Goal: Complete application form: Complete application form

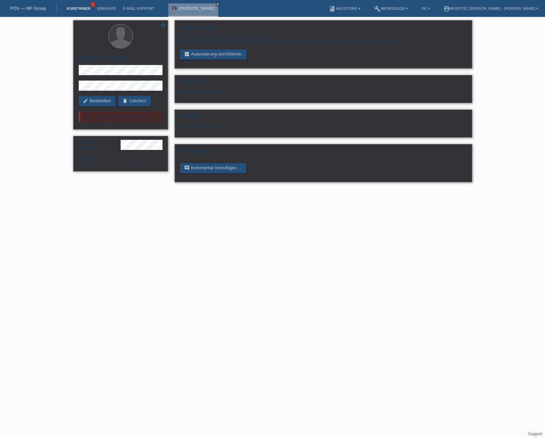
click at [73, 8] on link "Kund*innen" at bounding box center [78, 8] width 30 height 4
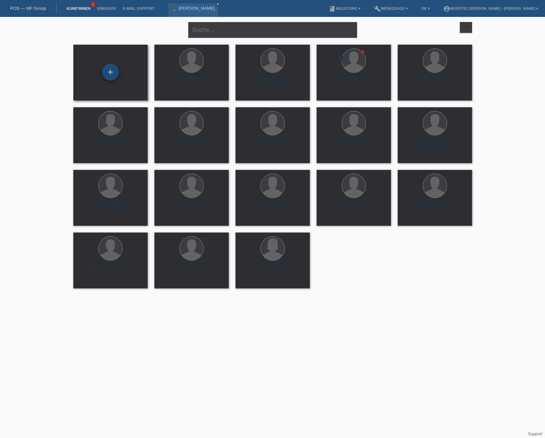
click at [109, 73] on div "+" at bounding box center [110, 72] width 17 height 17
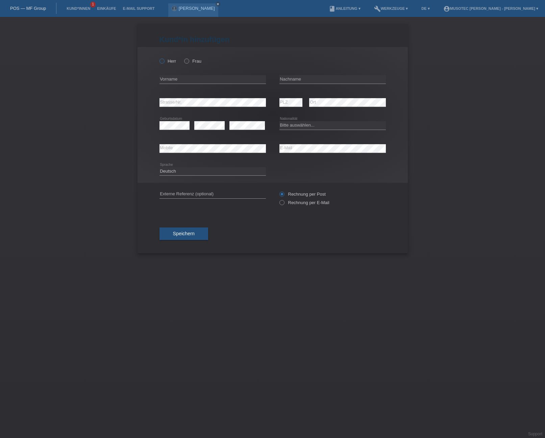
click at [158, 57] on icon at bounding box center [158, 57] width 0 height 0
click at [163, 61] on input "Herr" at bounding box center [162, 60] width 4 height 4
radio input "true"
click at [178, 80] on input "text" at bounding box center [213, 79] width 107 height 8
paste input "[PERSON_NAME]"
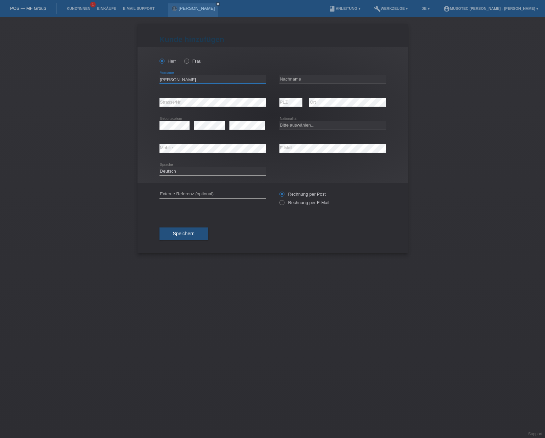
type input "[PERSON_NAME]"
click at [302, 78] on input "text" at bounding box center [333, 79] width 107 height 8
paste input "[PERSON_NAME]"
click at [292, 79] on input "[PERSON_NAME]" at bounding box center [333, 79] width 107 height 8
type input "Szeidler"
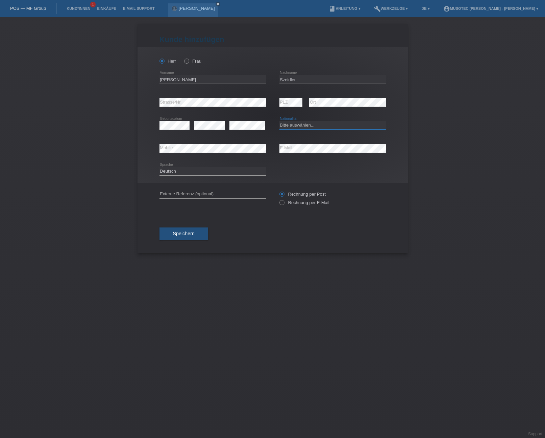
click at [302, 125] on select "Bitte auswählen... Schweiz Deutschland Liechtenstein Österreich ------------ Af…" at bounding box center [333, 125] width 107 height 8
click at [300, 124] on select "Bitte auswählen... Schweiz Deutschland Liechtenstein Österreich ------------ Af…" at bounding box center [333, 125] width 107 height 8
select select "HU"
click at [280, 121] on select "Bitte auswählen... Schweiz Deutschland Liechtenstein Österreich ------------ Af…" at bounding box center [333, 125] width 107 height 8
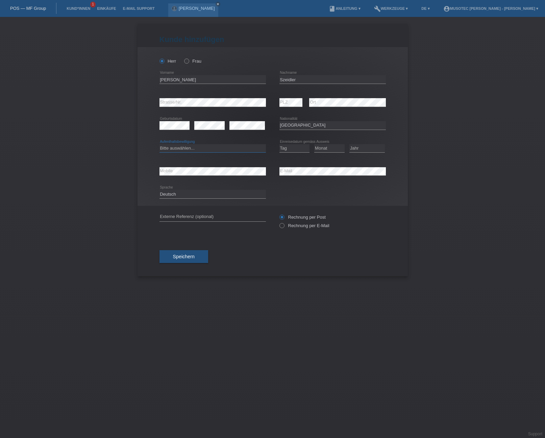
click at [185, 148] on select "Bitte auswählen... C B B - Flüchtlingsstatus Andere" at bounding box center [213, 148] width 107 height 8
select select "C"
click at [160, 144] on select "Bitte auswählen... C B B - Flüchtlingsstatus Andere" at bounding box center [213, 148] width 107 height 8
click at [291, 146] on select "Tag 01 02 03 04 05 06 07 08 09 10 11" at bounding box center [295, 148] width 30 height 8
select select "30"
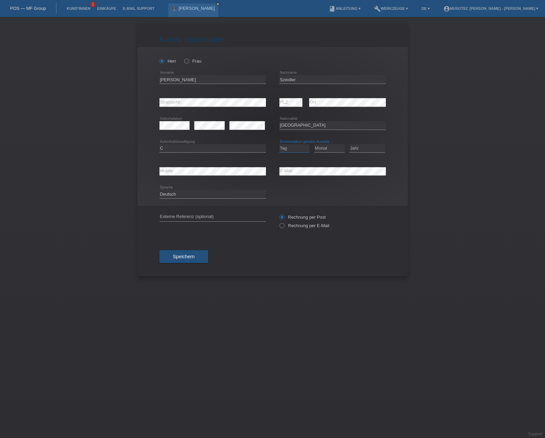
click at [280, 144] on select "Tag 01 02 03 04 05 06 07 08 09 10 11" at bounding box center [295, 148] width 30 height 8
click at [321, 148] on select "Monat 01 02 03 04 05 06 07 08 09 10 11" at bounding box center [329, 148] width 30 height 8
select select "04"
click at [314, 144] on select "Monat 01 02 03 04 05 06 07 08 09 10 11" at bounding box center [329, 148] width 30 height 8
click at [364, 147] on select "Jahr 2025 2024 2023 2022 2021 2020 2019 2018 2017 2016 2015 2014 2013 2012 2011…" at bounding box center [368, 148] width 36 height 8
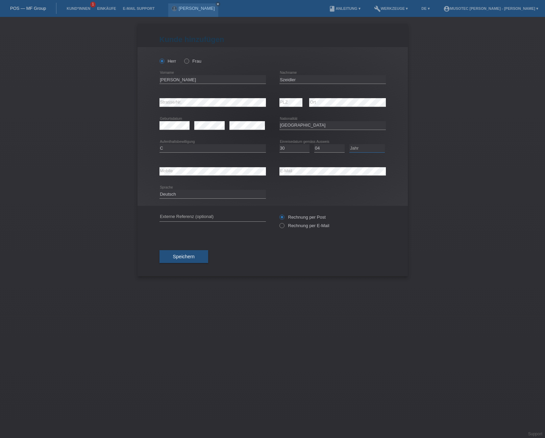
select select "1968"
click at [350, 144] on select "Jahr 2025 2024 2023 2022 2021 2020 2019 2018 2017 2016 2015 2014 2013 2012 2011…" at bounding box center [368, 148] width 36 height 8
click at [150, 169] on div "Herr Frau Géza error Vorname" at bounding box center [273, 126] width 271 height 159
click at [278, 222] on icon at bounding box center [278, 222] width 0 height 0
click at [282, 227] on input "Rechnung per E-Mail" at bounding box center [282, 227] width 4 height 8
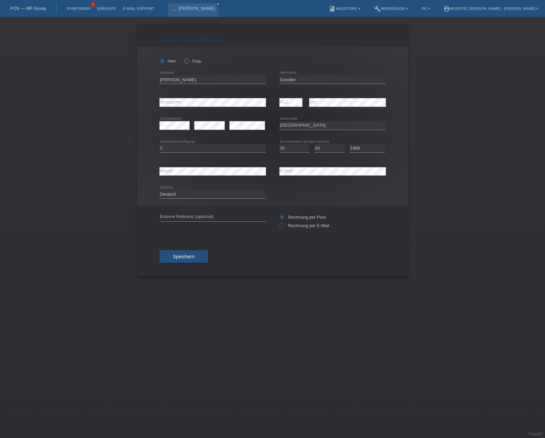
radio input "true"
click at [186, 258] on span "Speichern" at bounding box center [184, 256] width 22 height 5
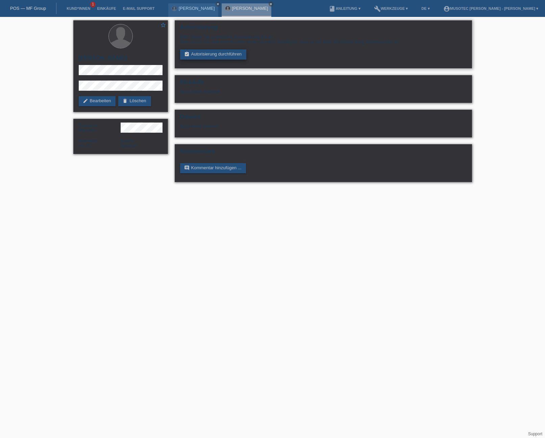
click at [209, 56] on link "assignment_turned_in Autorisierung durchführen" at bounding box center [213, 54] width 67 height 10
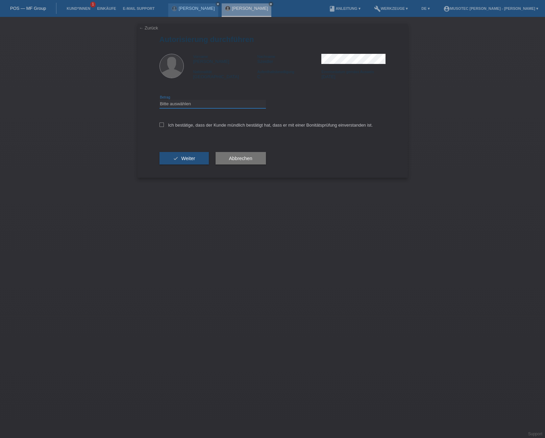
click at [194, 103] on select "Bitte auswählen CHF 1.00 - CHF 499.00 CHF 500.00 - CHF 1'999.00 CHF 2'000.00 - …" at bounding box center [213, 104] width 107 height 8
select select "3"
click at [160, 100] on select "Bitte auswählen CHF 1.00 - CHF 499.00 CHF 500.00 - CHF 1'999.00 CHF 2'000.00 - …" at bounding box center [213, 104] width 107 height 8
click at [161, 125] on icon at bounding box center [162, 124] width 4 height 4
click at [161, 125] on input "Ich bestätige, dass der Kunde mündlich bestätigt hat, dass er mit einer Bonität…" at bounding box center [162, 124] width 4 height 4
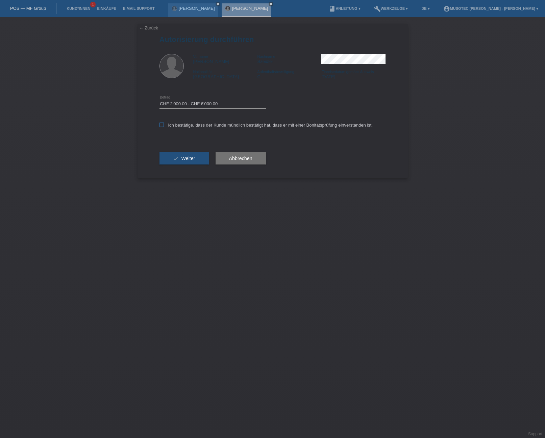
checkbox input "true"
click at [184, 159] on span "Weiter" at bounding box center [188, 158] width 14 height 5
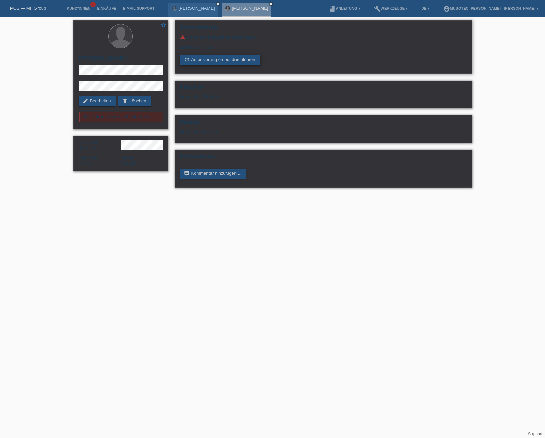
click at [206, 62] on link "refresh Autorisierung erneut durchführen" at bounding box center [220, 60] width 80 height 10
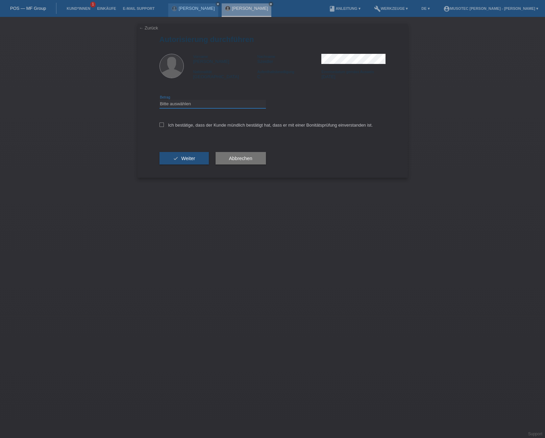
click at [196, 104] on select "Bitte auswählen CHF 1.00 - CHF 499.00 CHF 500.00 - CHF 1'999.00 CHF 2'000.00 - …" at bounding box center [213, 104] width 107 height 8
select select "2"
click at [160, 100] on select "Bitte auswählen CHF 1.00 - CHF 499.00 CHF 500.00 - CHF 1'999.00 CHF 2'000.00 - …" at bounding box center [213, 104] width 107 height 8
click at [162, 126] on icon at bounding box center [162, 124] width 4 height 4
click at [162, 126] on input "Ich bestätige, dass der Kunde mündlich bestätigt hat, dass er mit einer Bonität…" at bounding box center [162, 124] width 4 height 4
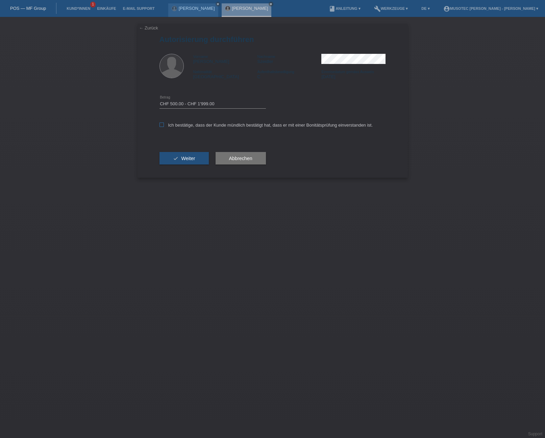
checkbox input "true"
click at [190, 160] on span "Weiter" at bounding box center [188, 158] width 14 height 5
